Goal: Transaction & Acquisition: Purchase product/service

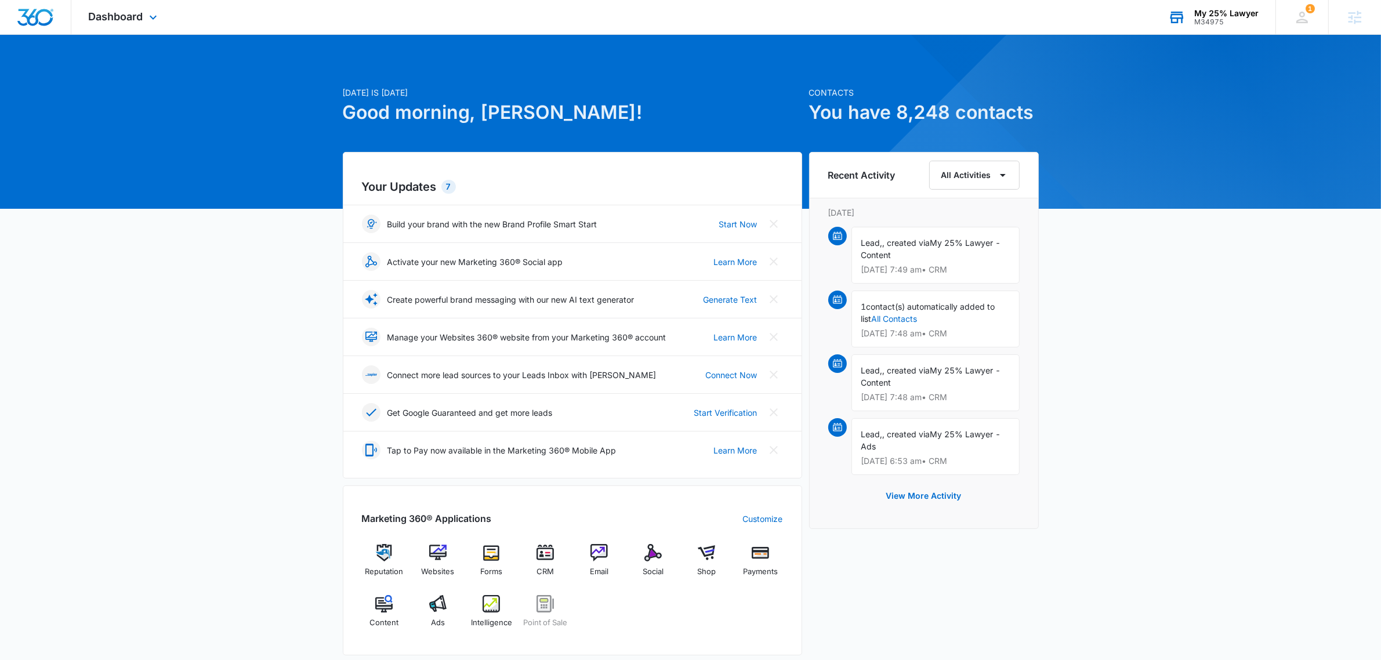
click at [1216, 13] on div "My 25% Lawyer" at bounding box center [1226, 13] width 64 height 9
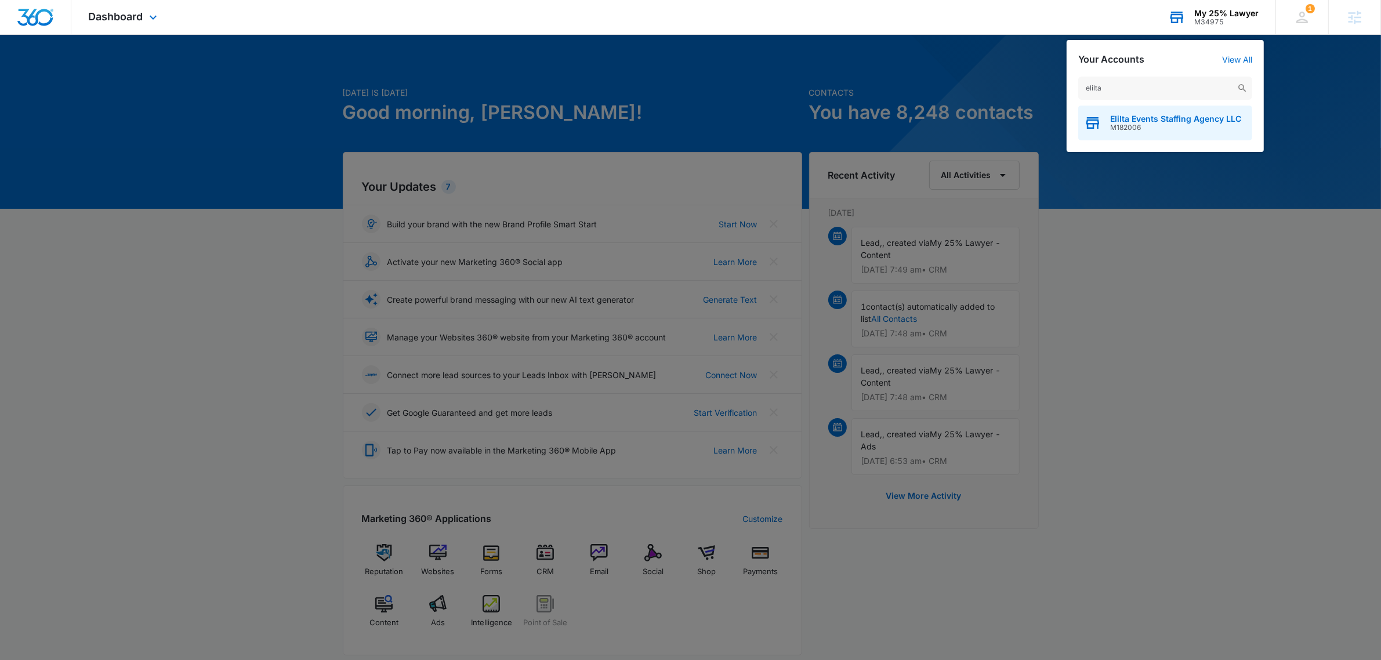
type input "elilta"
click at [1160, 130] on span "M182006" at bounding box center [1175, 128] width 131 height 8
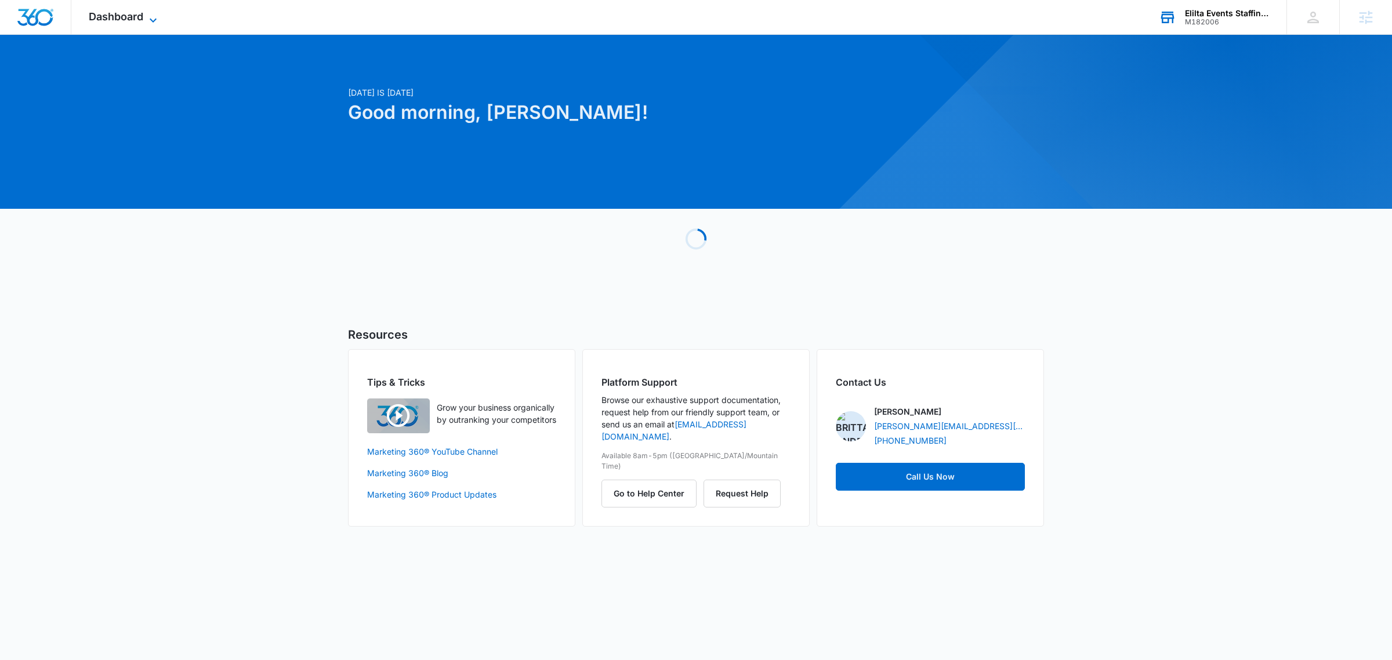
click at [135, 13] on span "Dashboard" at bounding box center [116, 16] width 55 height 12
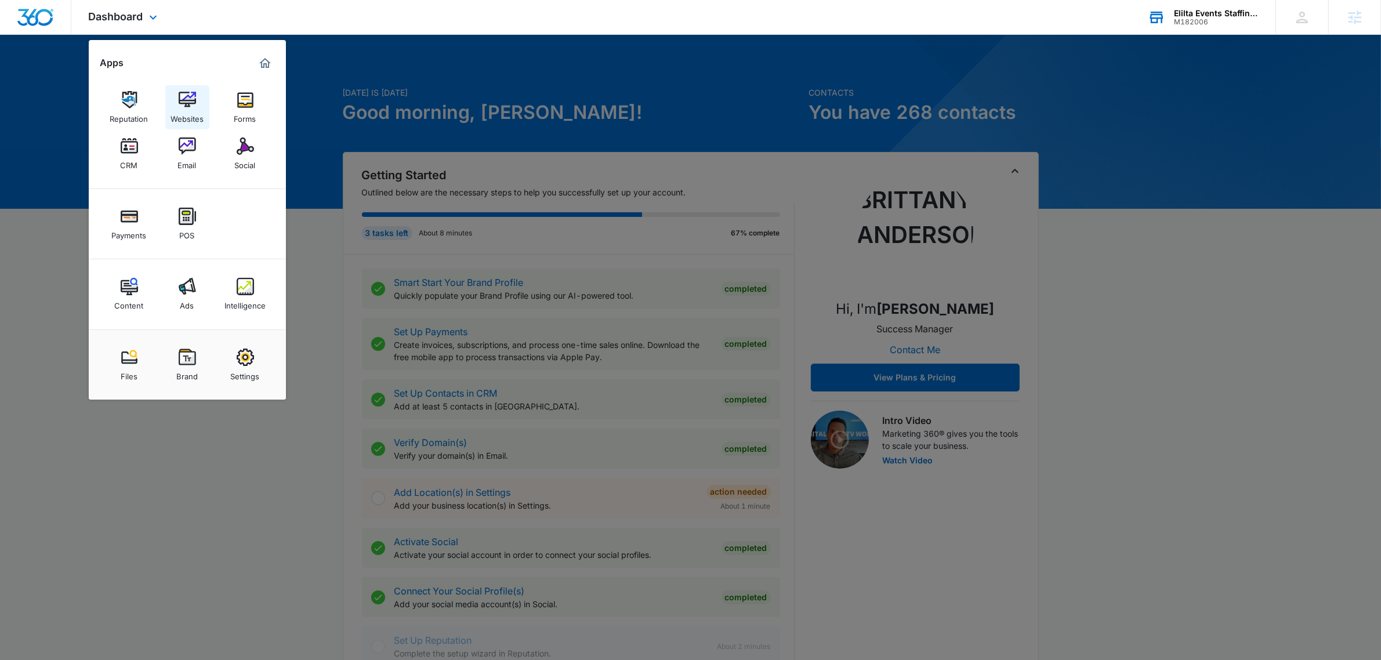
click at [191, 104] on img at bounding box center [187, 99] width 17 height 17
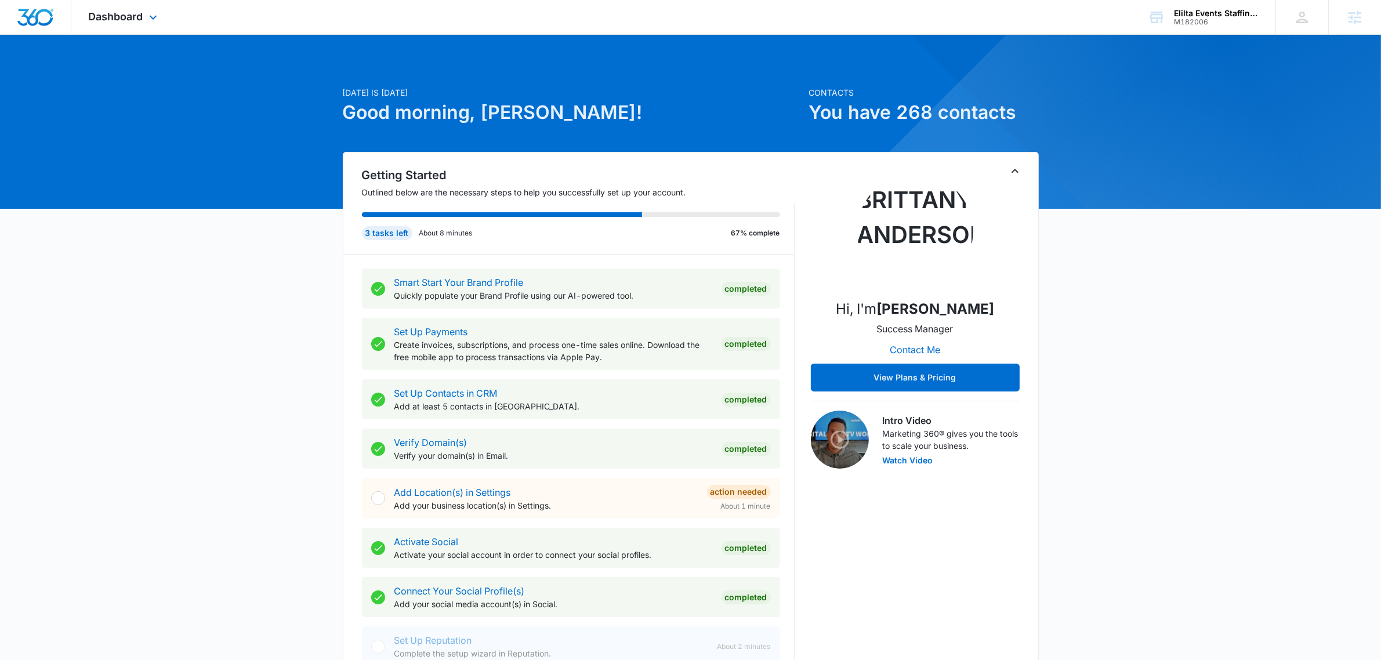
click at [111, 0] on div "Dashboard Apps Reputation Websites Forms CRM Email Social Payments POS Content …" at bounding box center [124, 17] width 106 height 34
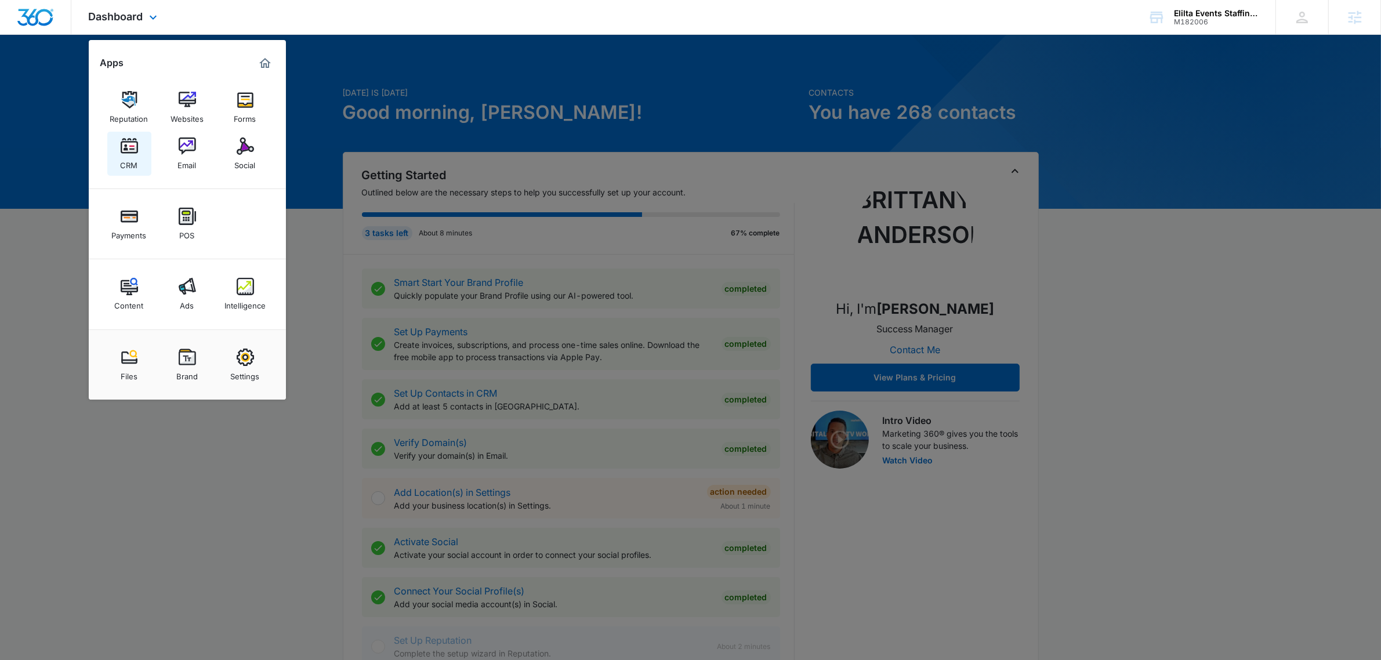
click at [141, 154] on link "CRM" at bounding box center [129, 154] width 44 height 44
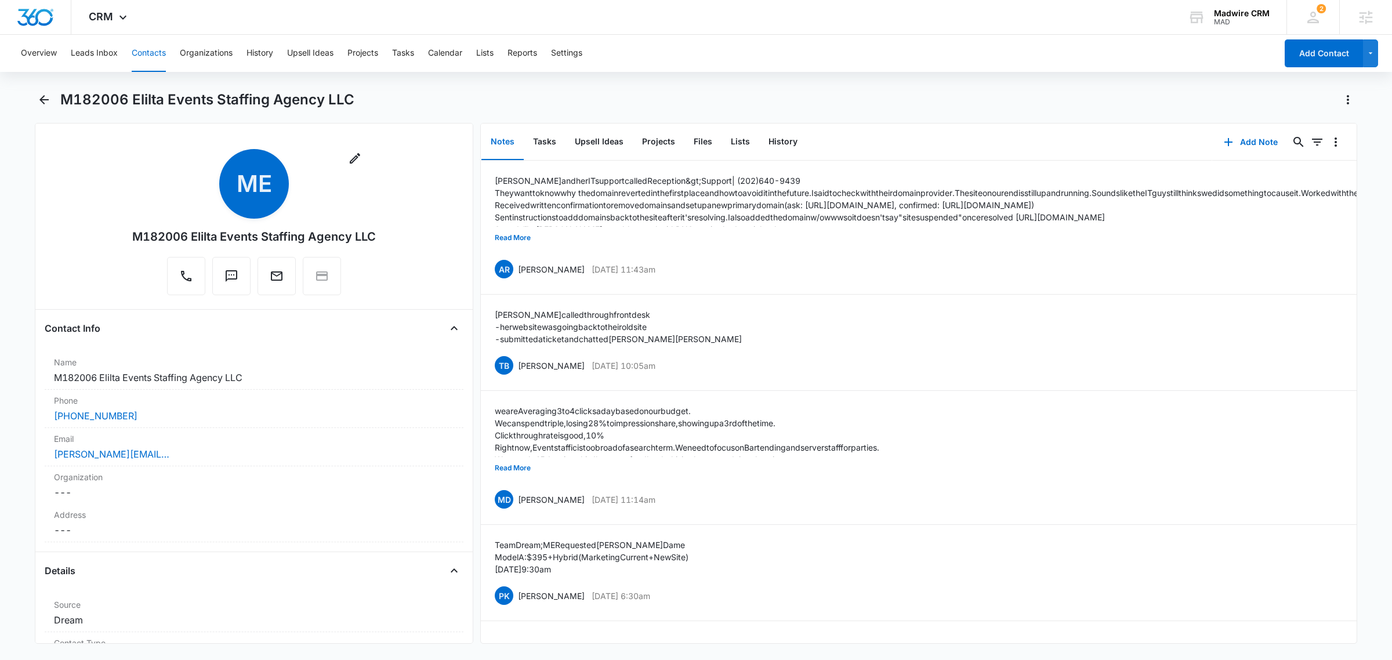
click at [770, 93] on div "M182006 Elilta Events Staffing Agency LLC" at bounding box center [708, 99] width 1297 height 19
click at [513, 238] on button "Read More" at bounding box center [513, 238] width 36 height 22
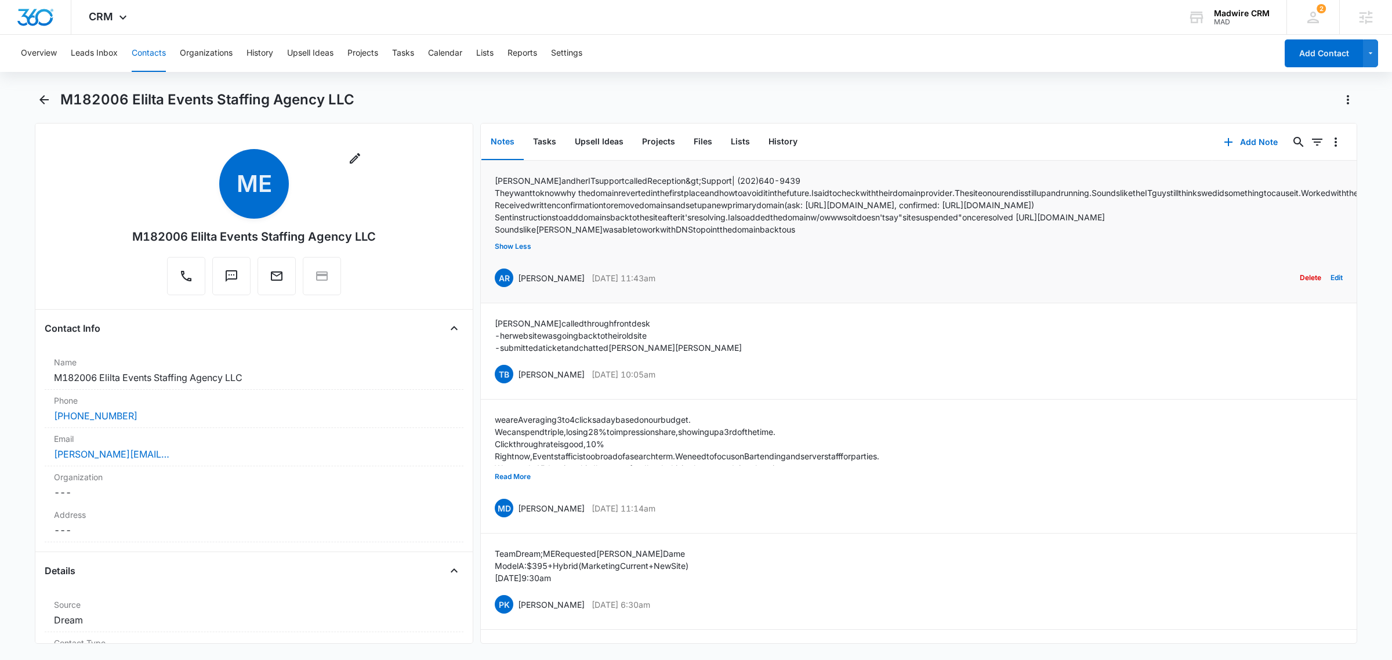
click at [781, 199] on p "They want to know why the domain reverted in the first place and how to avoid i…" at bounding box center [1056, 193] width 1123 height 12
drag, startPoint x: 546, startPoint y: 197, endPoint x: 659, endPoint y: 206, distance: 113.4
click at [659, 199] on p "They want to know why the domain reverted in the first place and how to avoid i…" at bounding box center [1056, 193] width 1123 height 12
drag, startPoint x: 630, startPoint y: 208, endPoint x: 742, endPoint y: 198, distance: 112.9
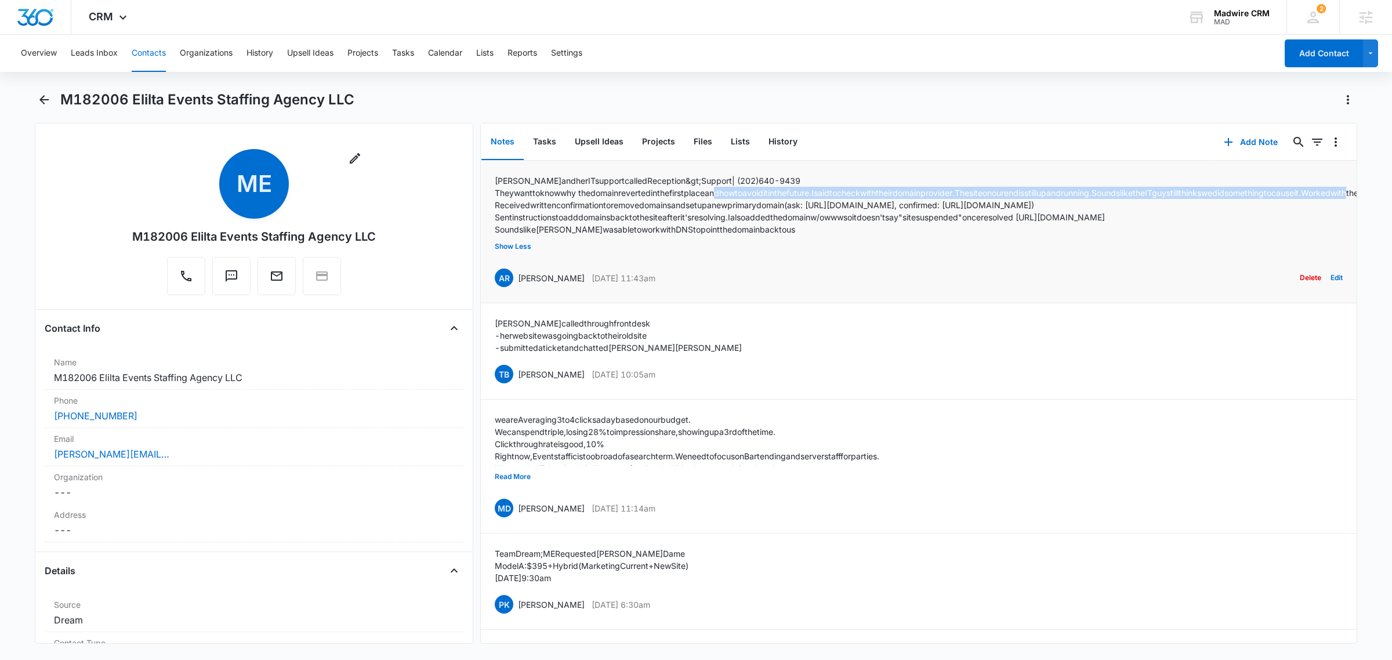
click at [740, 198] on p "They want to know why the domain reverted in the first place and how to avoid i…" at bounding box center [1056, 193] width 1123 height 12
click at [742, 198] on p "They want to know why the domain reverted in the first place and how to avoid i…" at bounding box center [1056, 193] width 1123 height 12
drag, startPoint x: 544, startPoint y: 218, endPoint x: 742, endPoint y: 222, distance: 198.4
click at [742, 211] on p "Received written confirmation to remove domains and set up a new primary domain…" at bounding box center [1056, 205] width 1123 height 12
drag, startPoint x: 742, startPoint y: 222, endPoint x: 734, endPoint y: 220, distance: 8.2
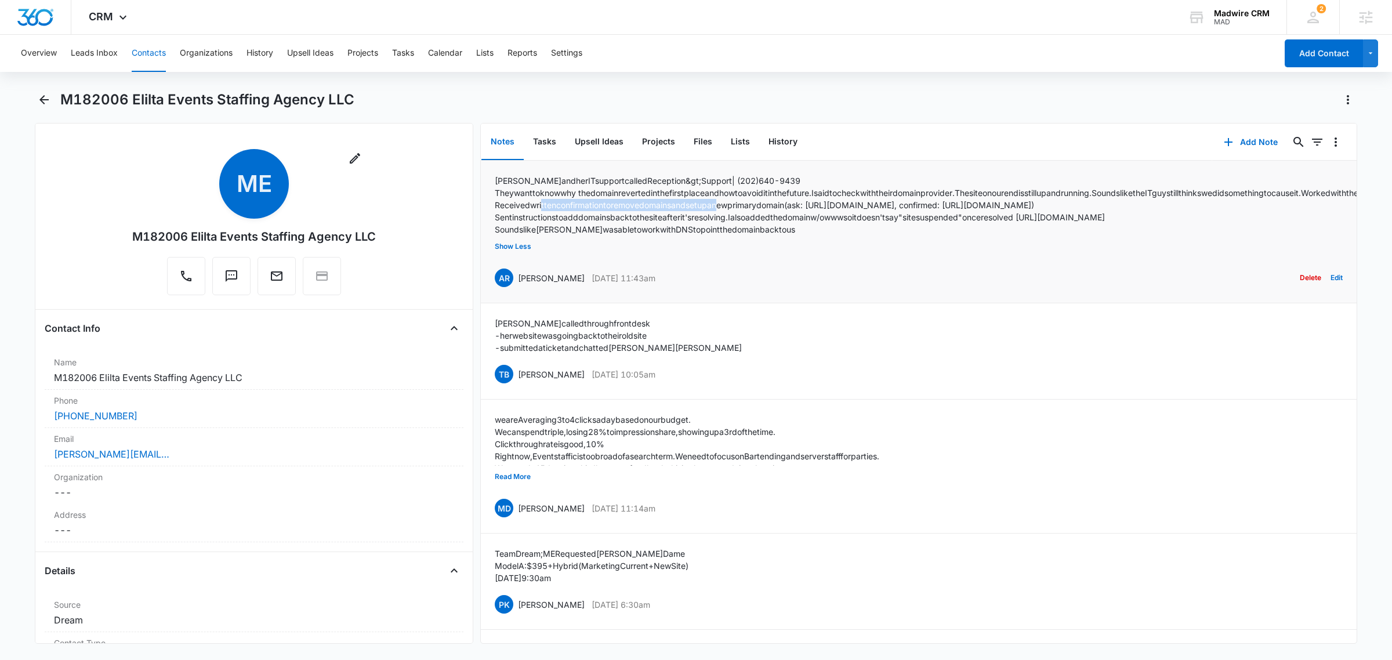
click at [741, 211] on p "Received written confirmation to remove domains and set up a new primary domain…" at bounding box center [1056, 205] width 1123 height 12
drag, startPoint x: 535, startPoint y: 227, endPoint x: 613, endPoint y: 222, distance: 77.9
click at [613, 222] on div "Ruth and her IT support called Reception &gt; Support | (202) 640-9439 They wan…" at bounding box center [1056, 205] width 1123 height 61
click at [613, 211] on p "Received written confirmation to remove domains and set up a new primary domain…" at bounding box center [1056, 205] width 1123 height 12
drag, startPoint x: 563, startPoint y: 234, endPoint x: 713, endPoint y: 227, distance: 150.9
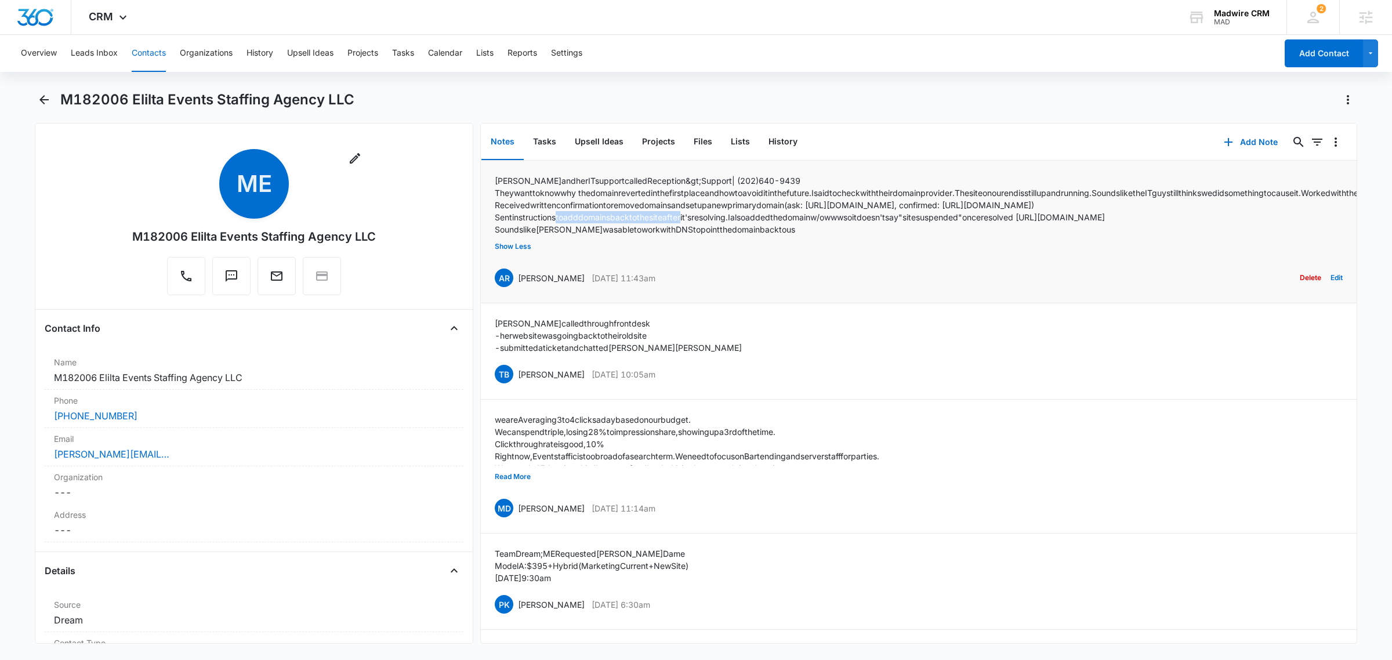
click at [703, 223] on p "Sent instructions to add domains back to the site after it's resolving. I also …" at bounding box center [1056, 217] width 1123 height 12
click at [713, 223] on p "Sent instructions to add domains back to the site after it's resolving. I also …" at bounding box center [1056, 217] width 1123 height 12
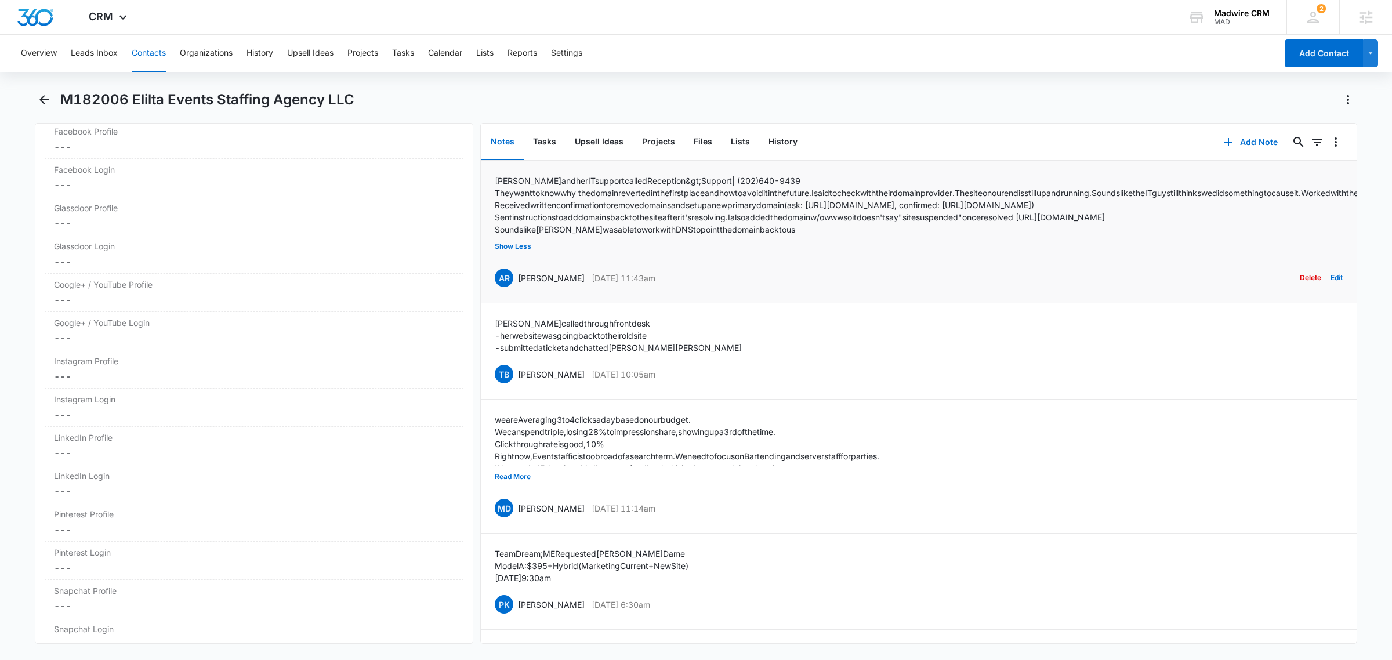
scroll to position [6053, 0]
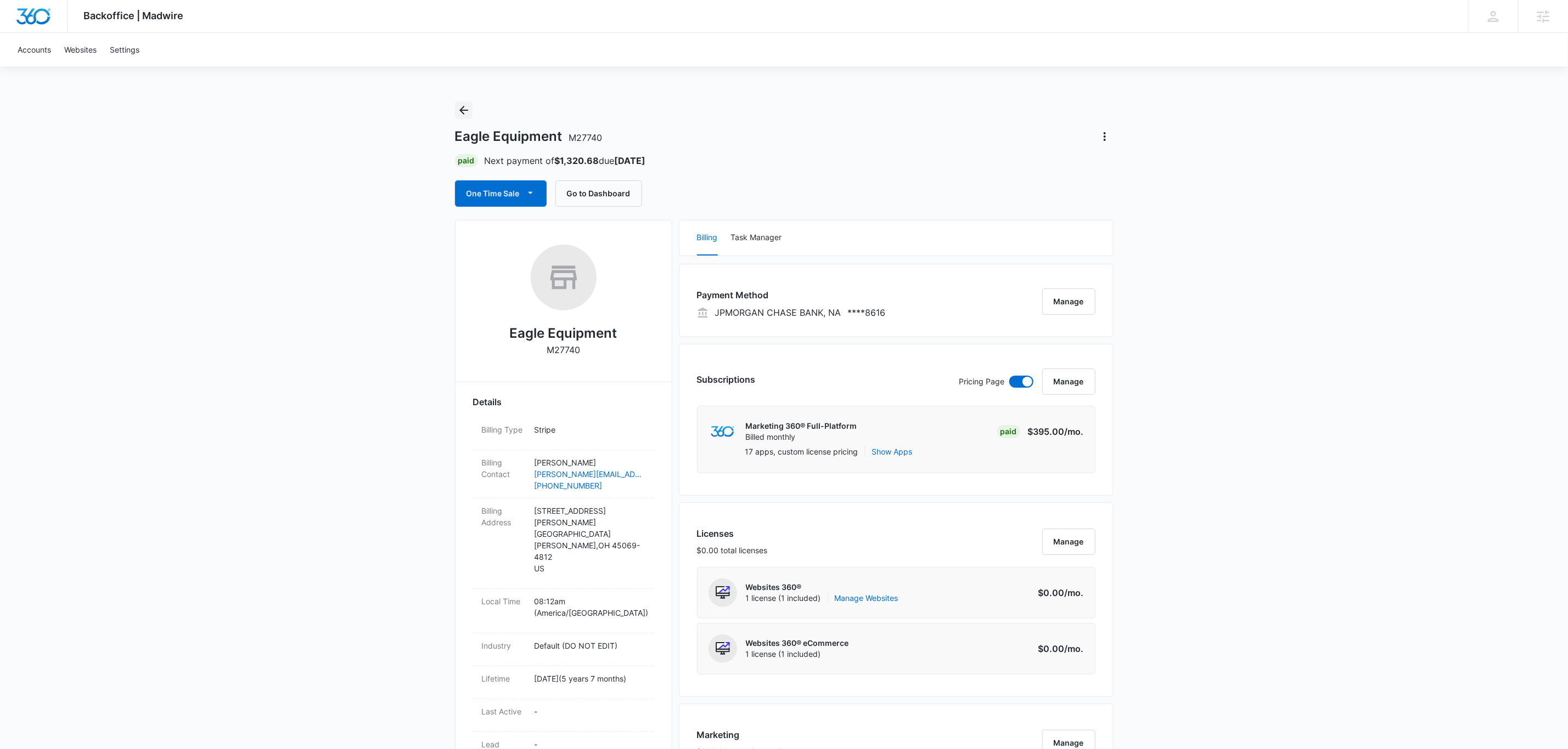
click at [466, 112] on icon "Back" at bounding box center [464, 111] width 13 height 13
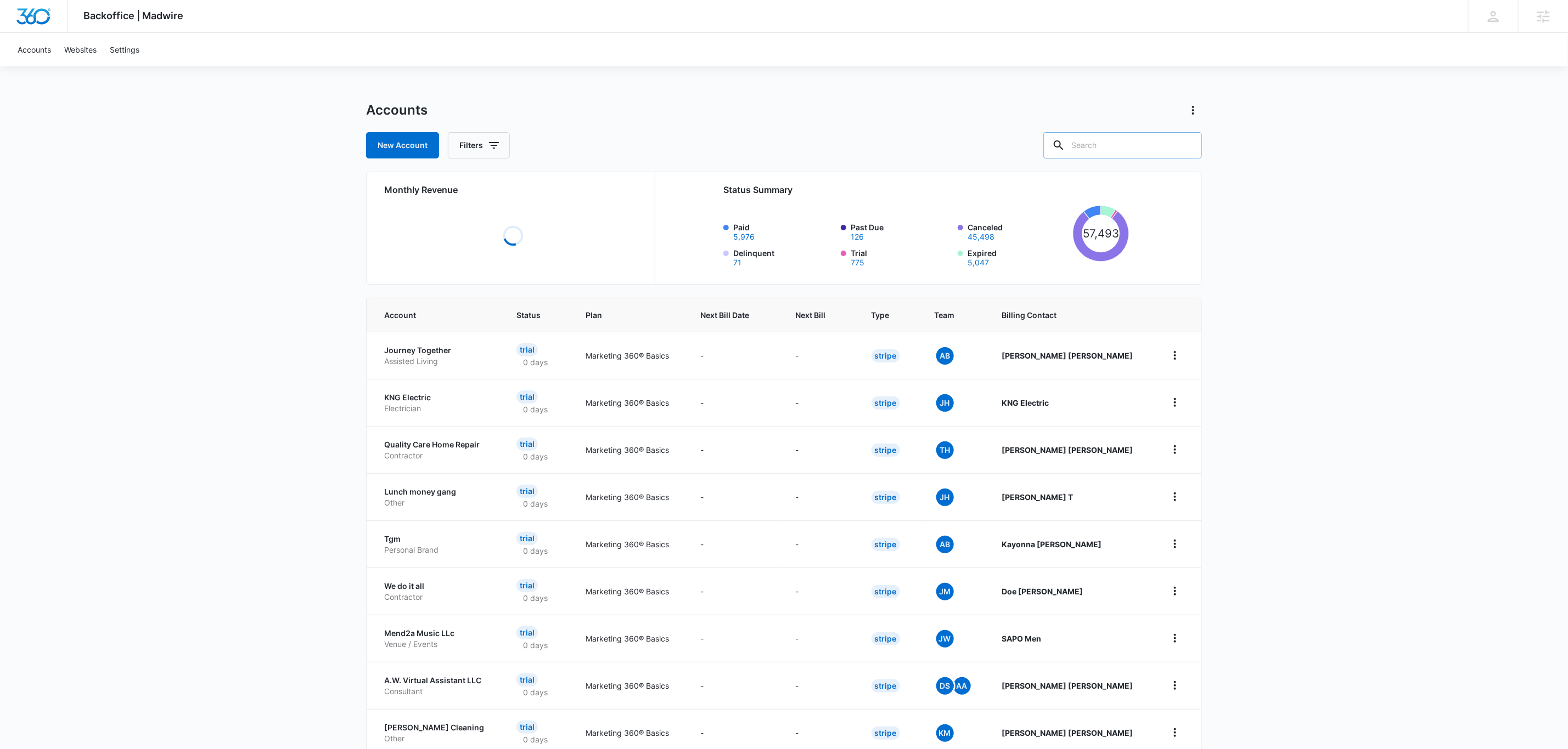
click at [1135, 147] on input "text" at bounding box center [1122, 146] width 159 height 26
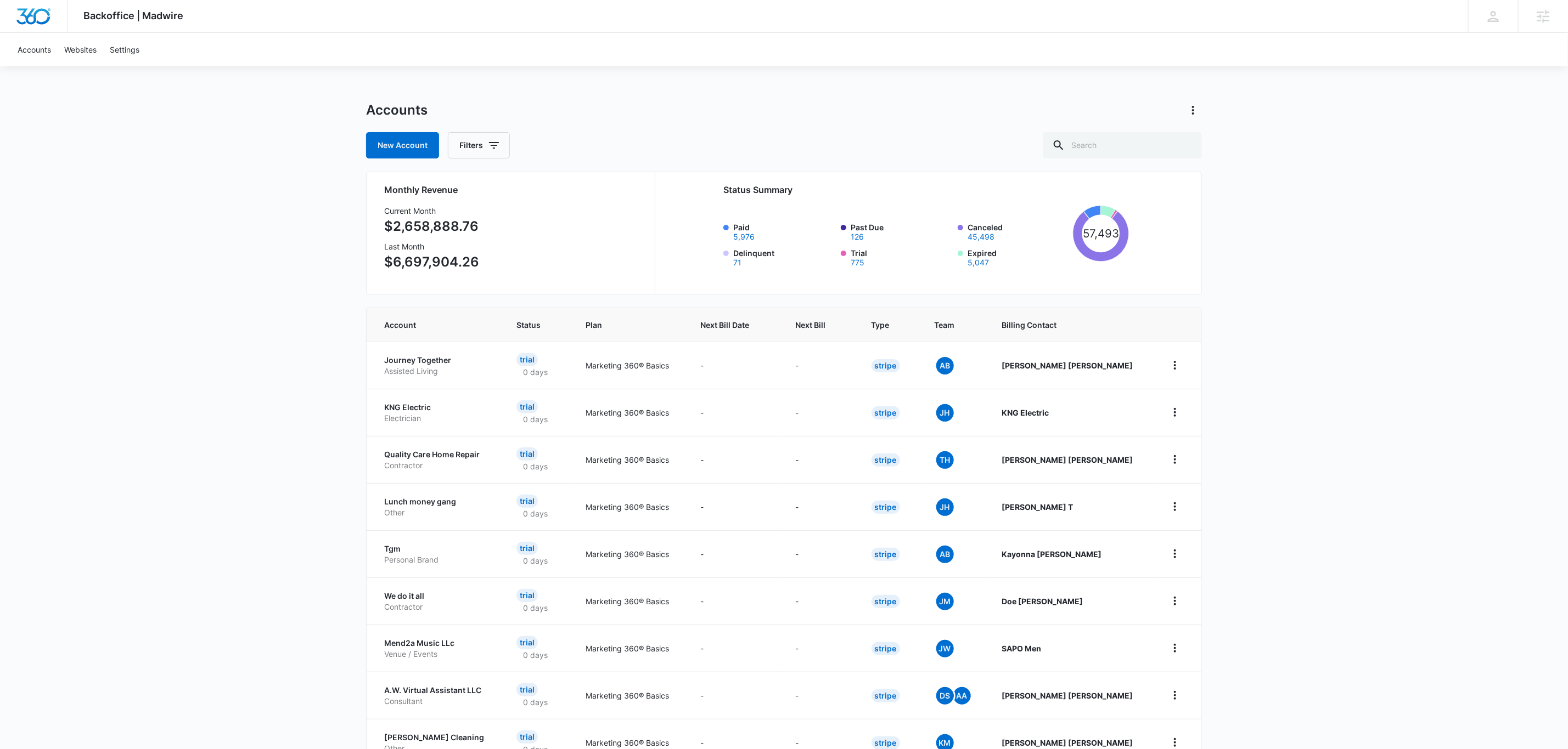
click at [1324, 171] on div "Backoffice | Madwire Apps Settings [PERSON_NAME] [PERSON_NAME][EMAIL_ADDRESS][P…" at bounding box center [784, 437] width 1568 height 874
click at [1112, 145] on input "text" at bounding box center [1122, 146] width 159 height 26
type input "rhinestone"
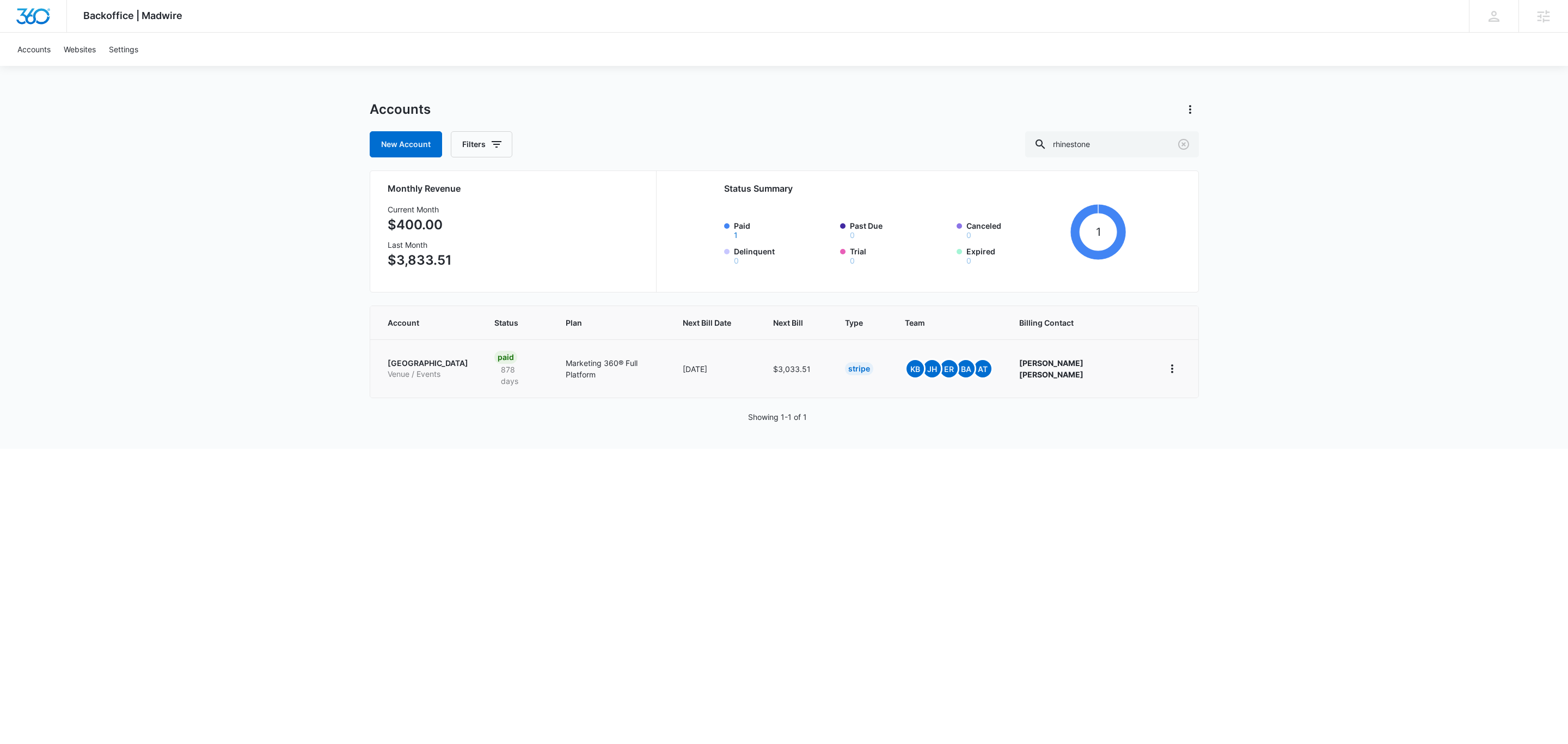
click at [432, 358] on p "[GEOGRAPHIC_DATA]" at bounding box center [428, 364] width 81 height 11
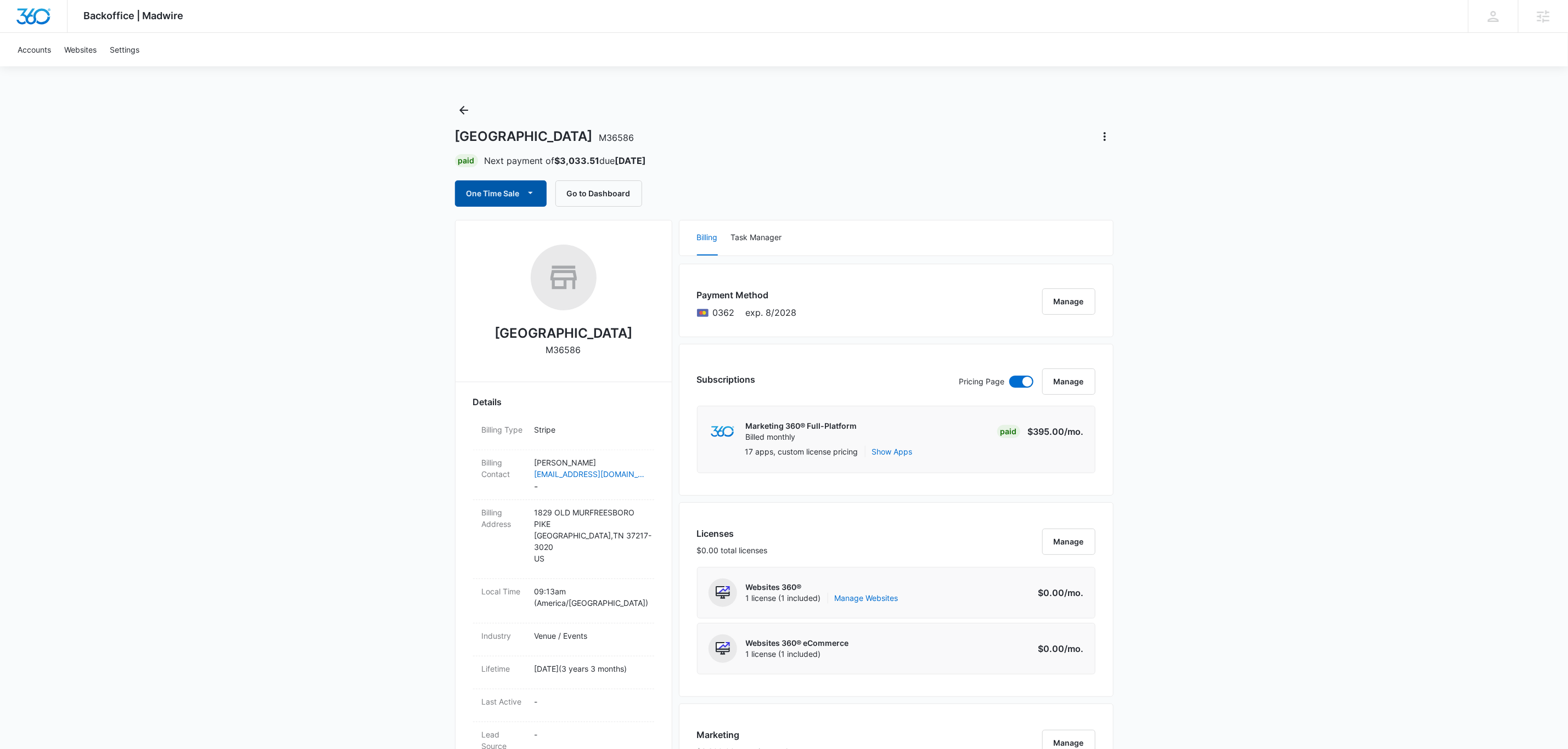
click at [497, 200] on button "One Time Sale" at bounding box center [501, 194] width 92 height 26
click at [527, 228] on div "Run One-Time Payment" at bounding box center [533, 231] width 127 height 11
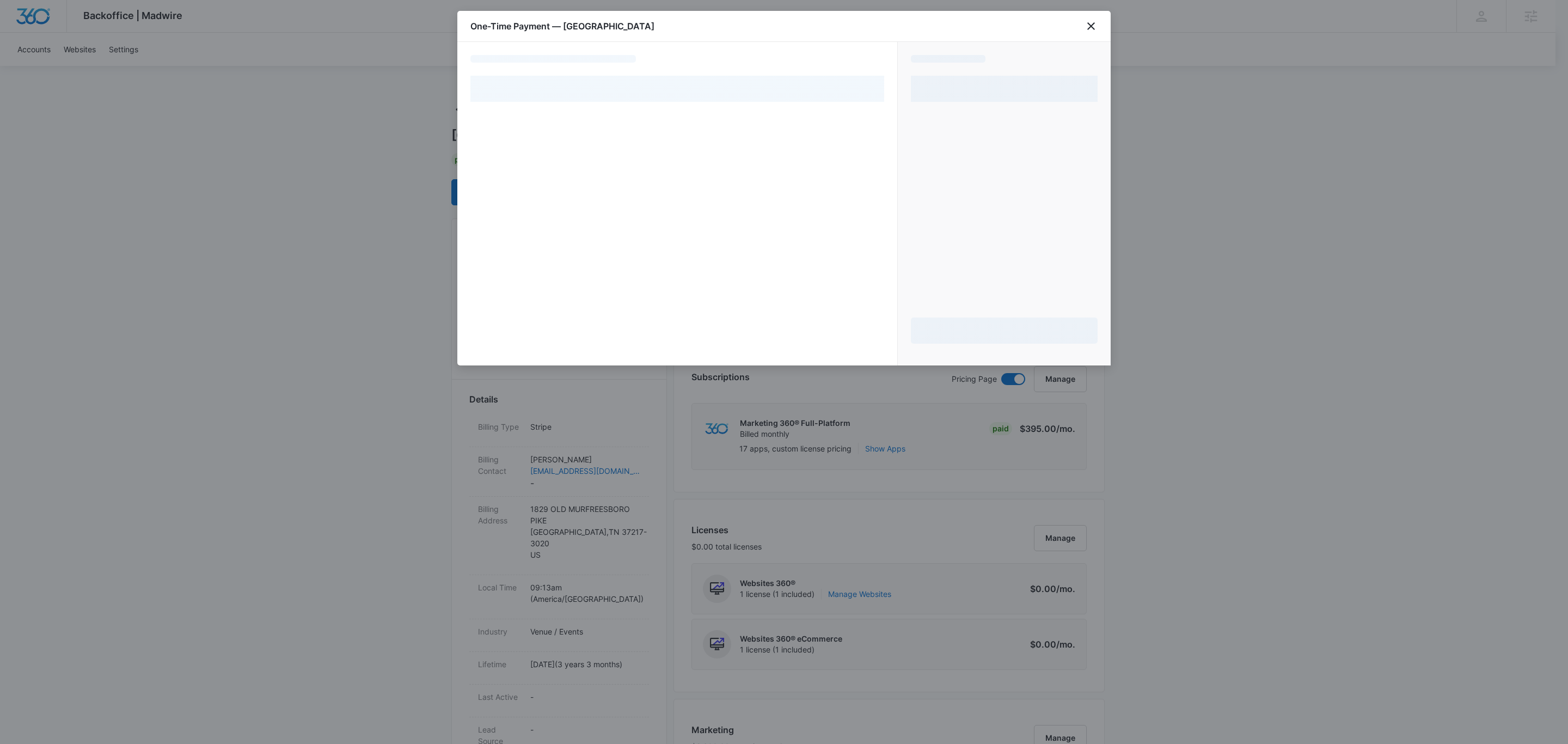
select select "pm_1MtF24A4n8RTgNjUiGvpuSlZ"
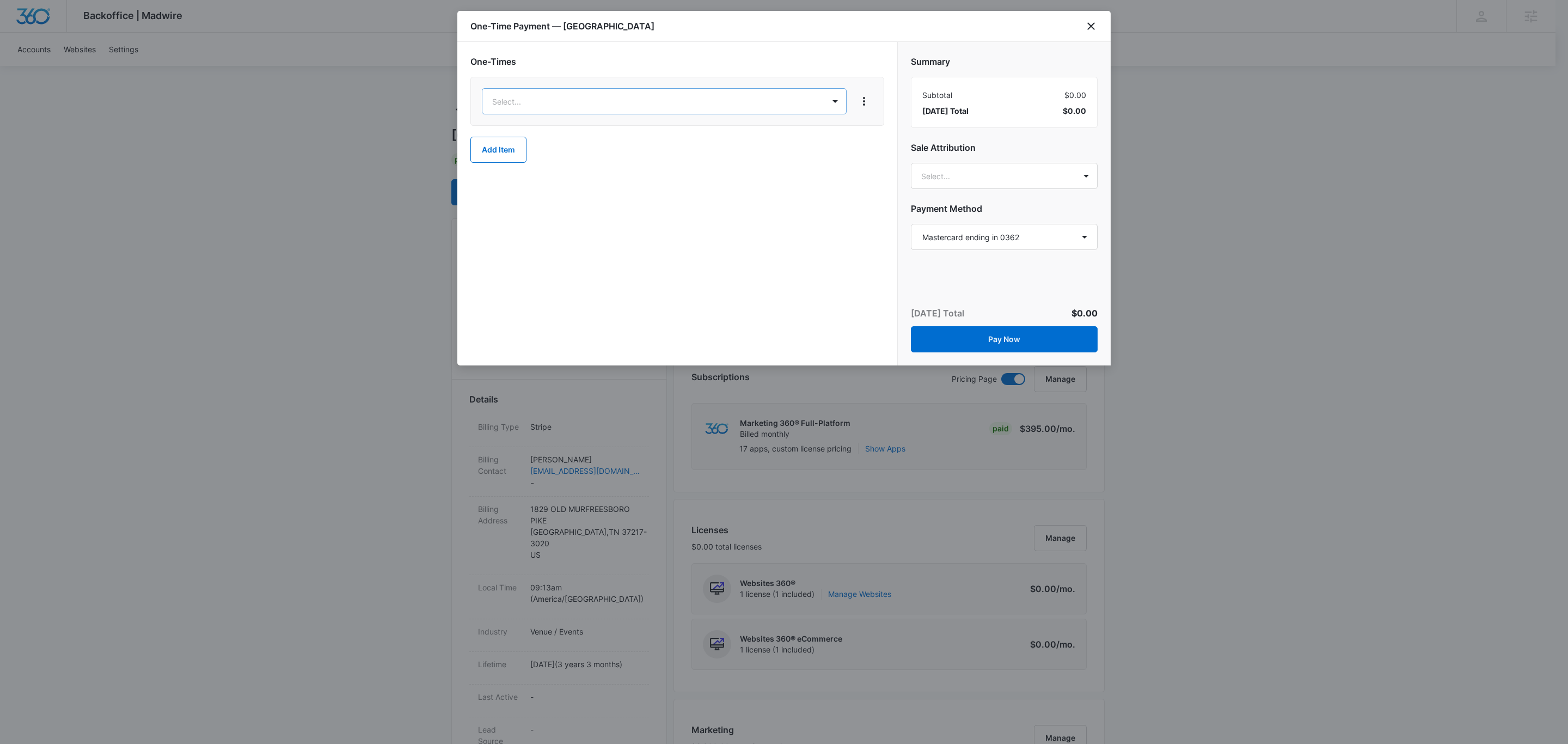
click at [595, 103] on body "Backoffice | Madwire Apps Settings [PERSON_NAME] [PERSON_NAME][EMAIL_ADDRESS][P…" at bounding box center [784, 750] width 1568 height 1499
click at [593, 148] on div "Ad Credits – $1.00" at bounding box center [663, 154] width 336 height 11
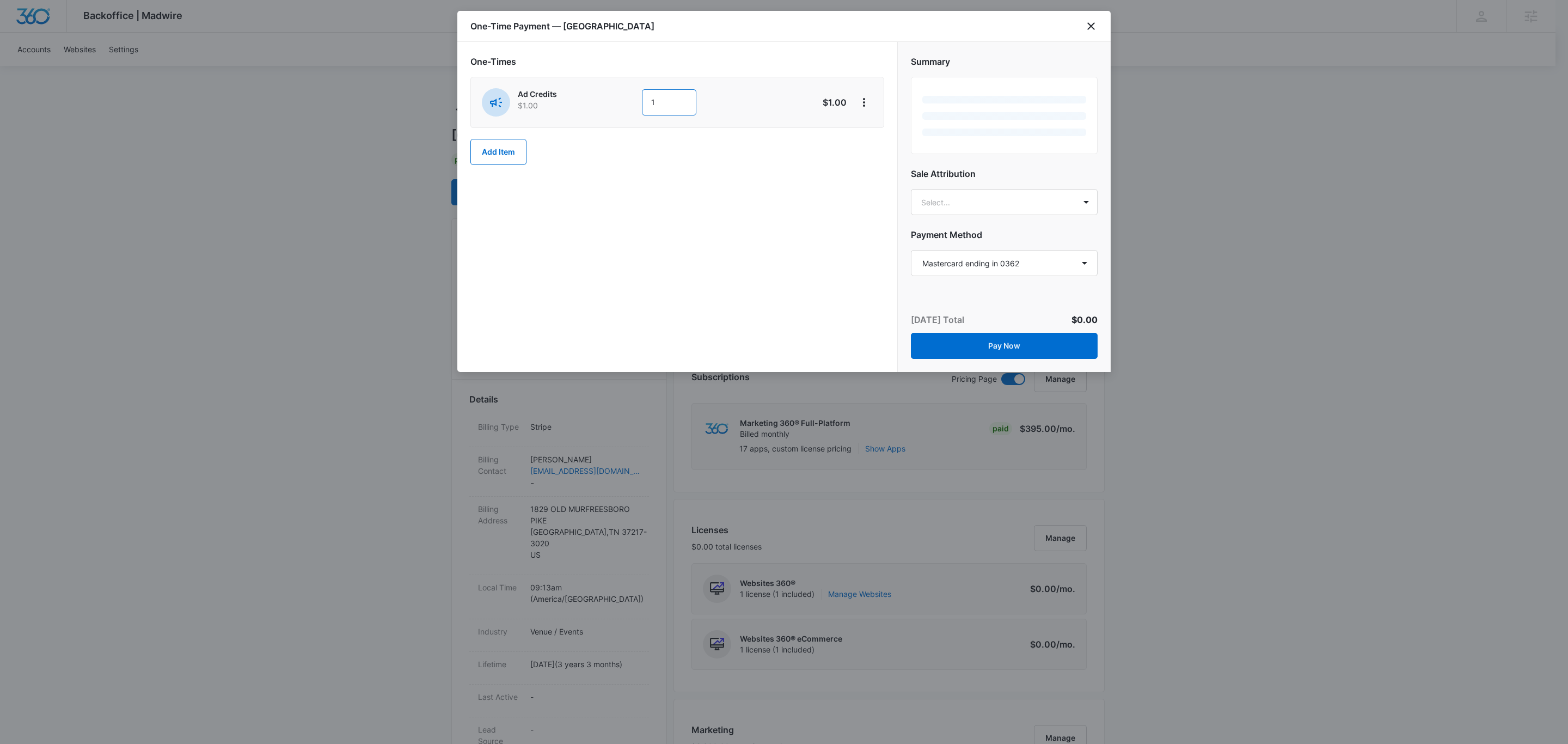
drag, startPoint x: 669, startPoint y: 110, endPoint x: 600, endPoint y: 101, distance: 69.6
click at [611, 101] on div "Ad Credits $1.00 1" at bounding box center [638, 102] width 314 height 28
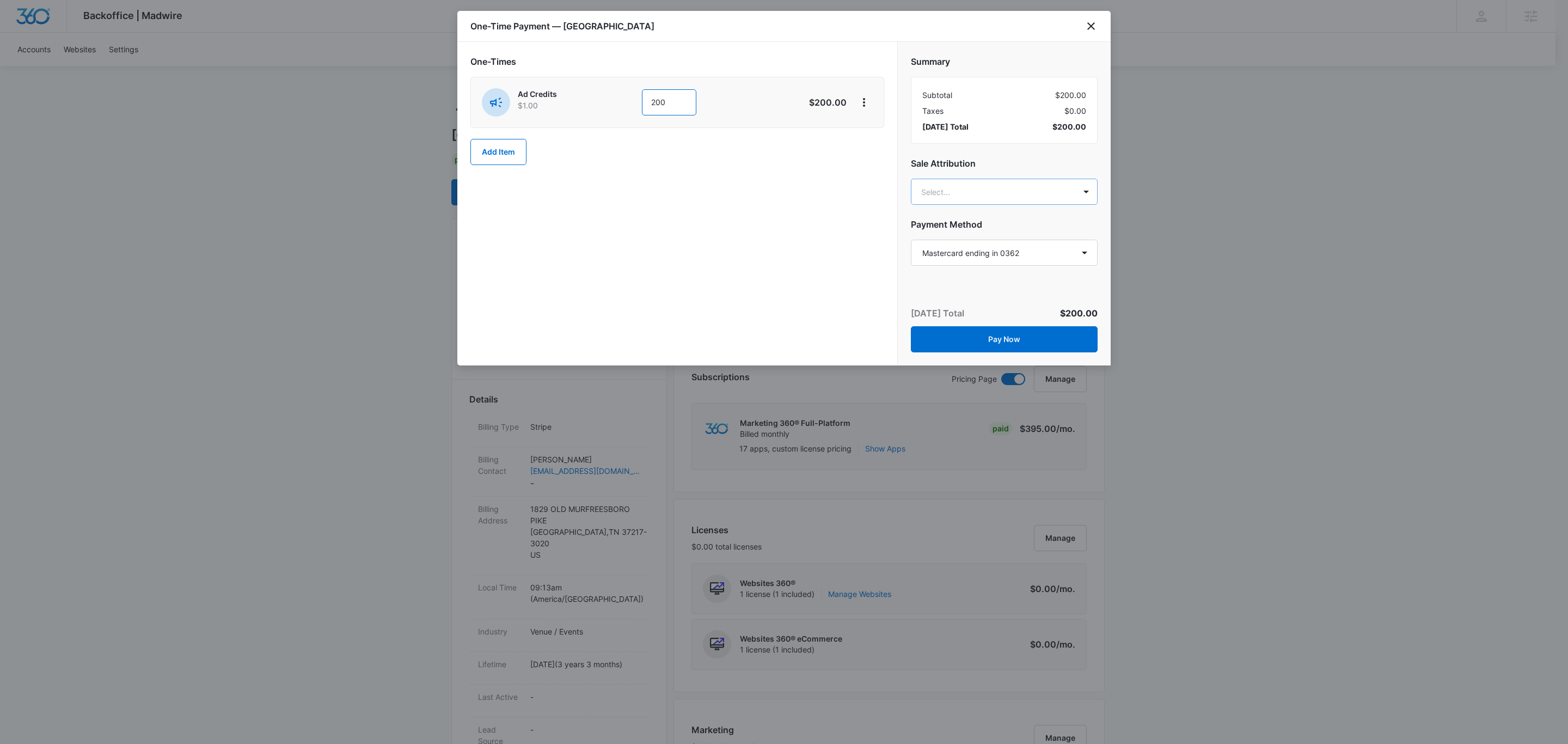
type input "200"
click at [974, 192] on body "Backoffice | Madwire Apps Settings [PERSON_NAME] [PERSON_NAME][EMAIL_ADDRESS][P…" at bounding box center [784, 750] width 1568 height 1499
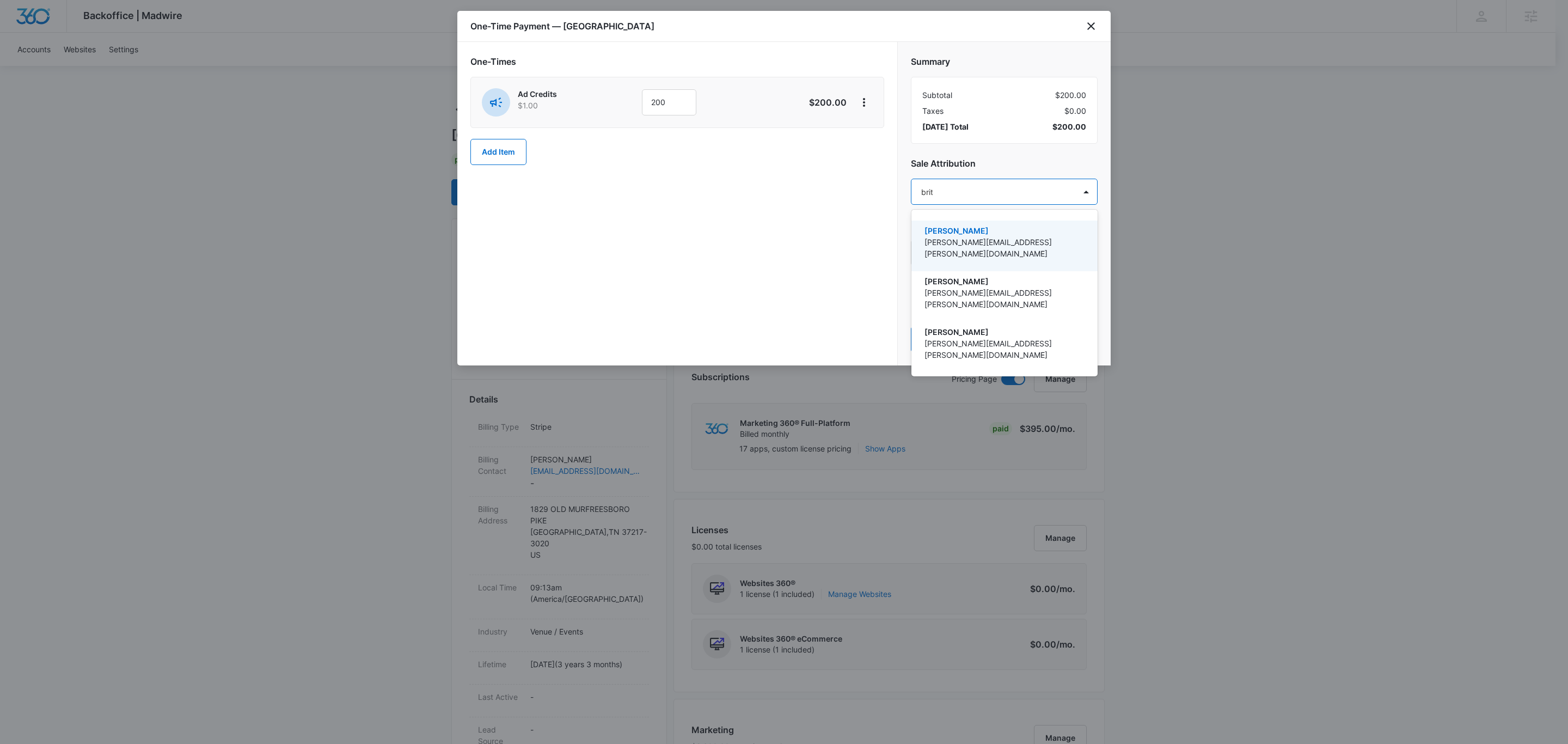
type input "[PERSON_NAME]"
click at [1010, 240] on p "[PERSON_NAME][EMAIL_ADDRESS][PERSON_NAME][DOMAIN_NAME]" at bounding box center [1004, 248] width 158 height 23
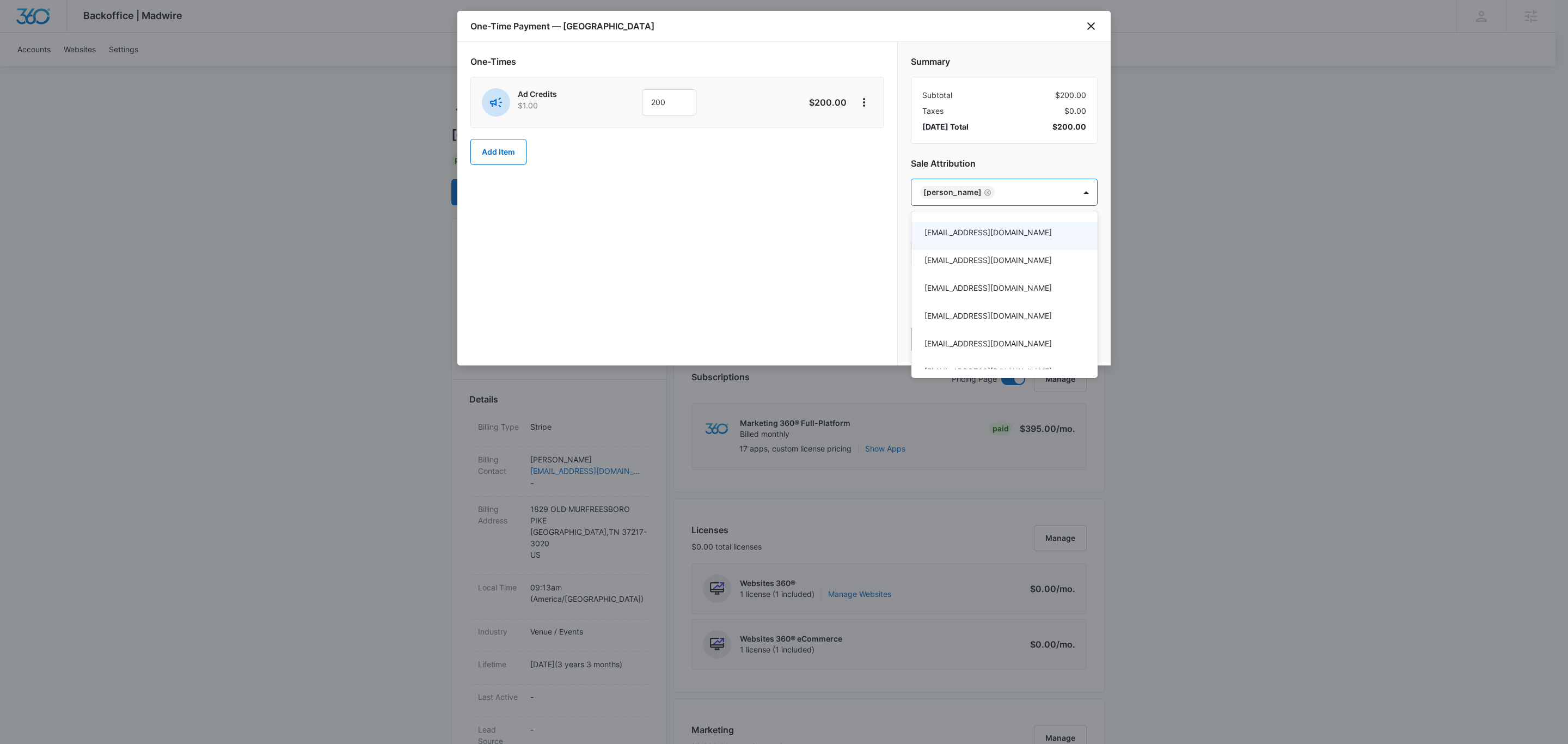
click at [1034, 147] on div at bounding box center [784, 372] width 1568 height 744
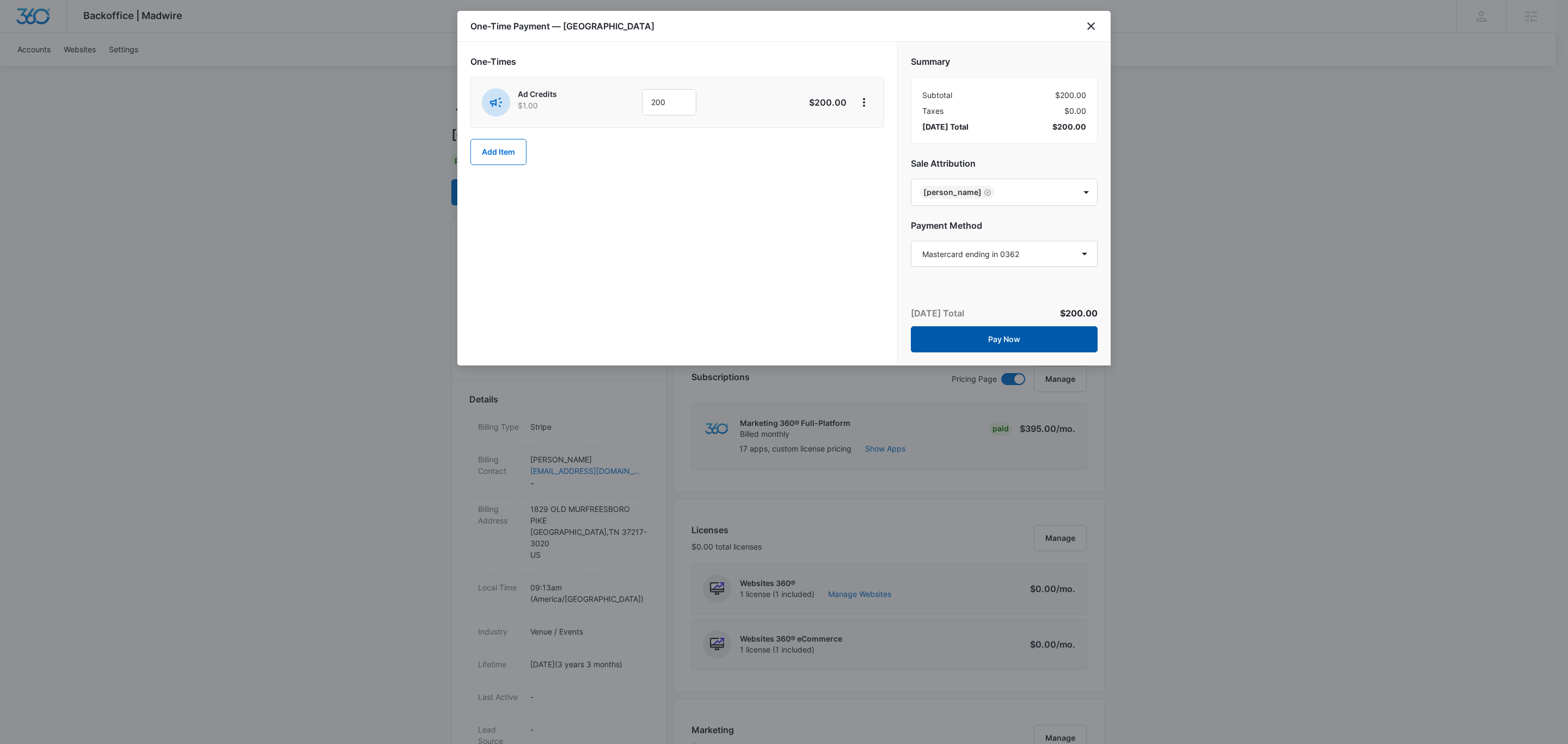
click at [995, 336] on button "Pay Now" at bounding box center [1004, 339] width 187 height 26
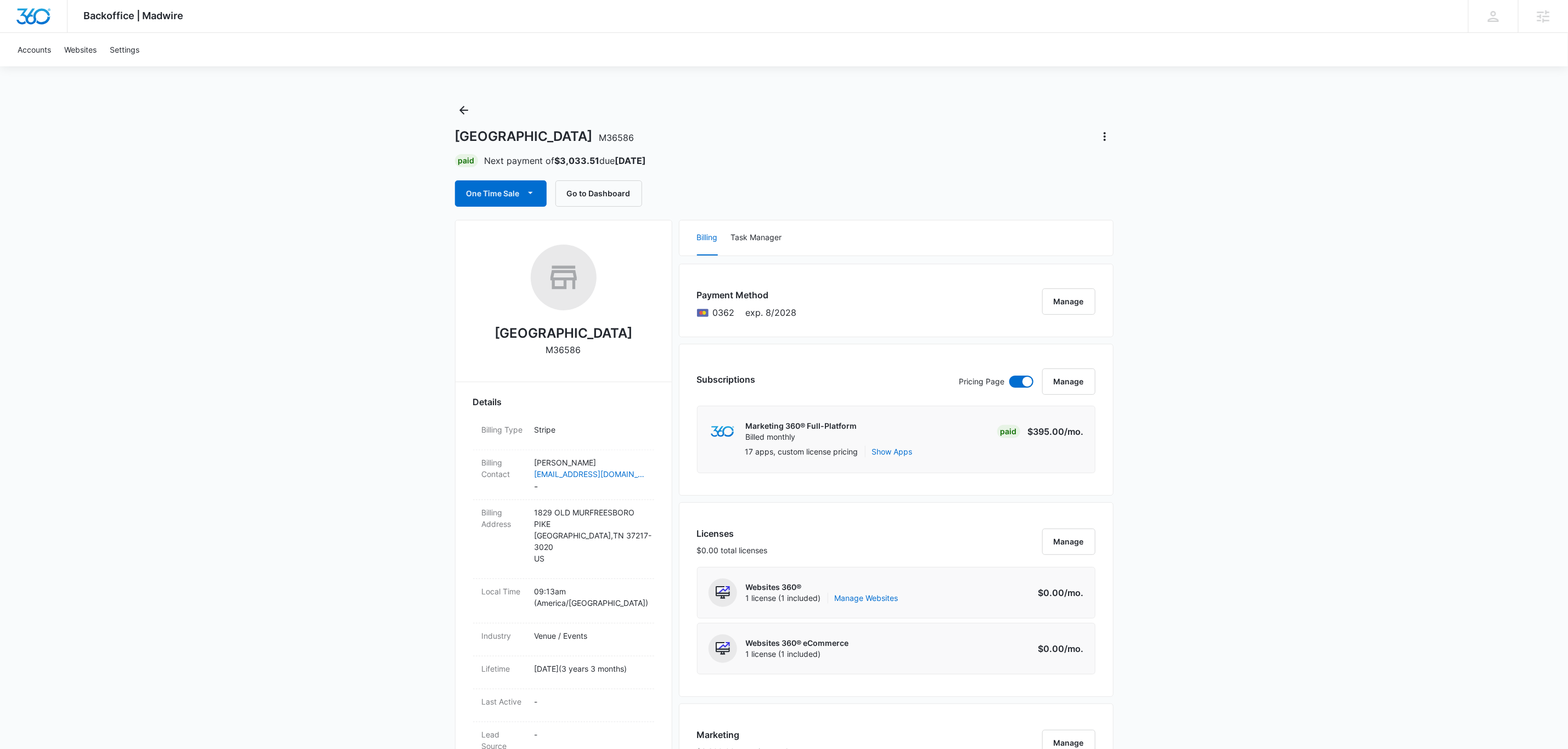
click at [1231, 271] on div "Backoffice | Madwire Apps Settings [PERSON_NAME] [PERSON_NAME][EMAIL_ADDRESS][P…" at bounding box center [784, 755] width 1568 height 1509
